Goal: Transaction & Acquisition: Obtain resource

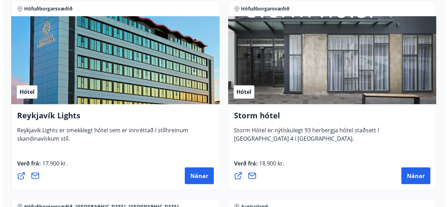
scroll to position [561, 0]
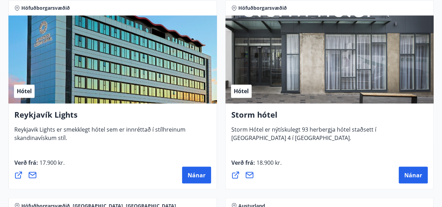
click at [234, 174] on icon at bounding box center [235, 175] width 8 height 8
click at [411, 171] on span "Nánar" at bounding box center [413, 175] width 18 height 8
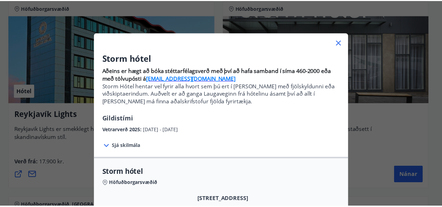
scroll to position [0, 0]
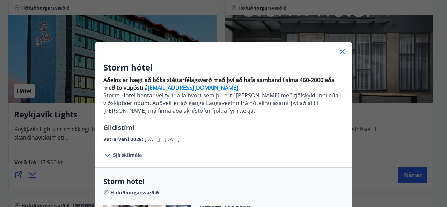
click at [341, 52] on icon at bounding box center [342, 52] width 8 height 8
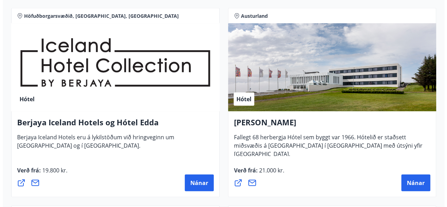
scroll to position [761, 0]
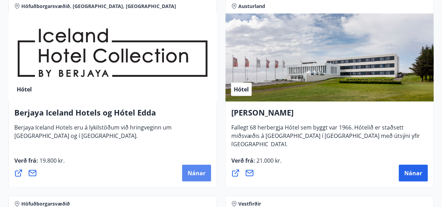
click at [197, 172] on span "Nánar" at bounding box center [197, 174] width 18 height 8
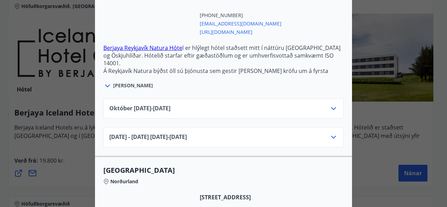
scroll to position [234, 0]
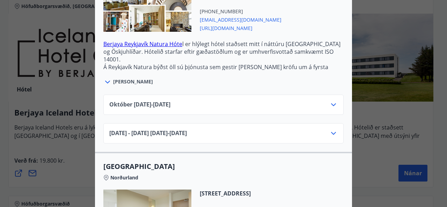
click at [247, 131] on div "[DATE] - [DATE] [DATE] - [DATE]" at bounding box center [223, 136] width 229 height 14
click at [336, 133] on div "[DATE] - [DATE] [DATE] - [DATE]" at bounding box center [223, 133] width 240 height 20
click at [331, 133] on icon at bounding box center [333, 133] width 5 height 3
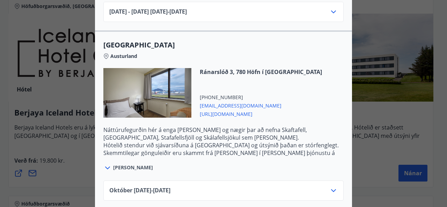
scroll to position [991, 0]
click at [222, 131] on p "Náttúrufegurðin hér á enga [PERSON_NAME] og nægir þar að nefna Skaftafell, [GEO…" at bounding box center [223, 133] width 240 height 15
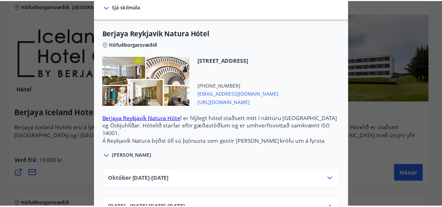
scroll to position [0, 0]
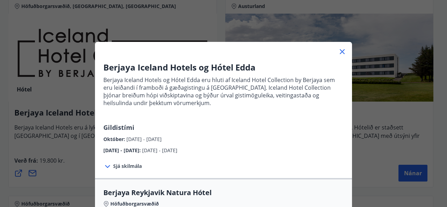
click at [341, 50] on icon at bounding box center [342, 51] width 5 height 5
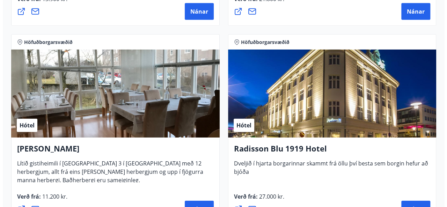
scroll to position [1176, 0]
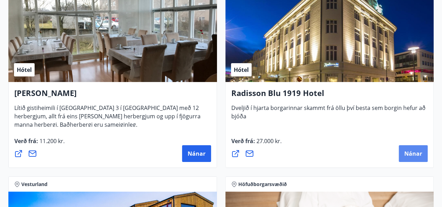
click at [412, 152] on span "Nánar" at bounding box center [413, 154] width 18 height 8
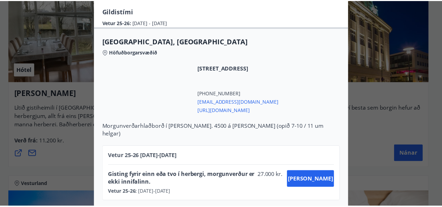
scroll to position [0, 0]
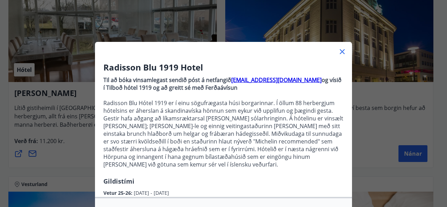
click at [339, 49] on icon at bounding box center [342, 52] width 8 height 8
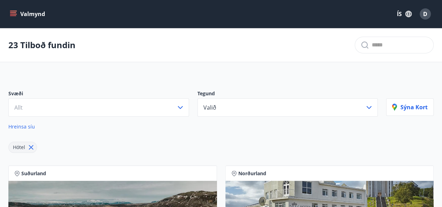
click at [13, 18] on button "Valmynd" at bounding box center [27, 14] width 39 height 13
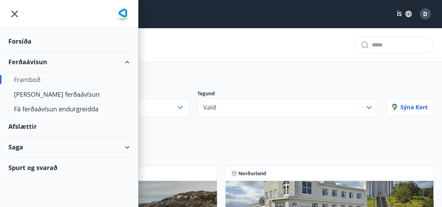
click at [30, 41] on div "Forsíða" at bounding box center [68, 41] width 121 height 21
